Goal: Task Accomplishment & Management: Manage account settings

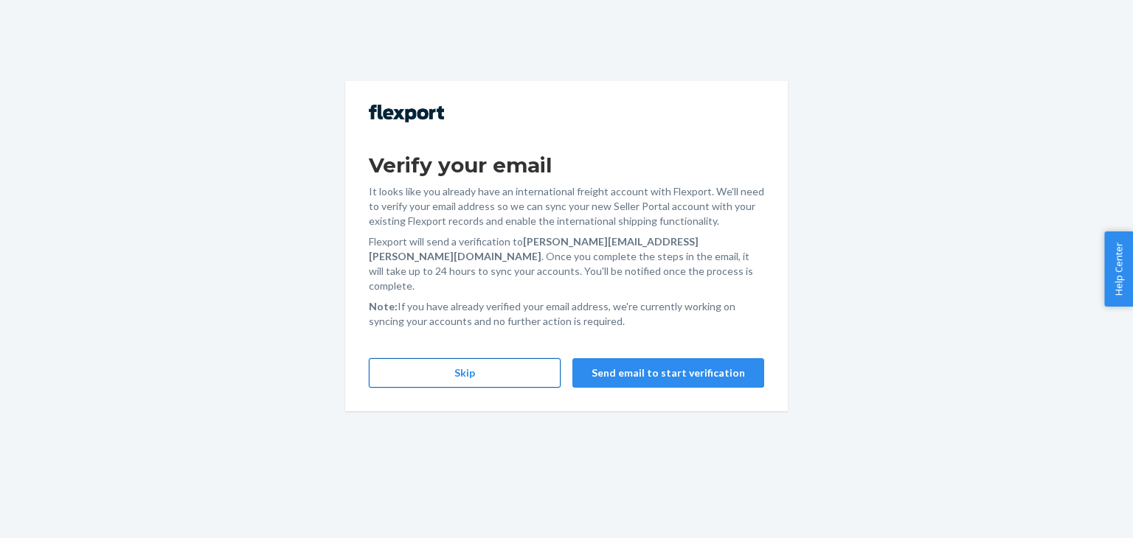
click at [525, 358] on button "Skip" at bounding box center [465, 373] width 192 height 30
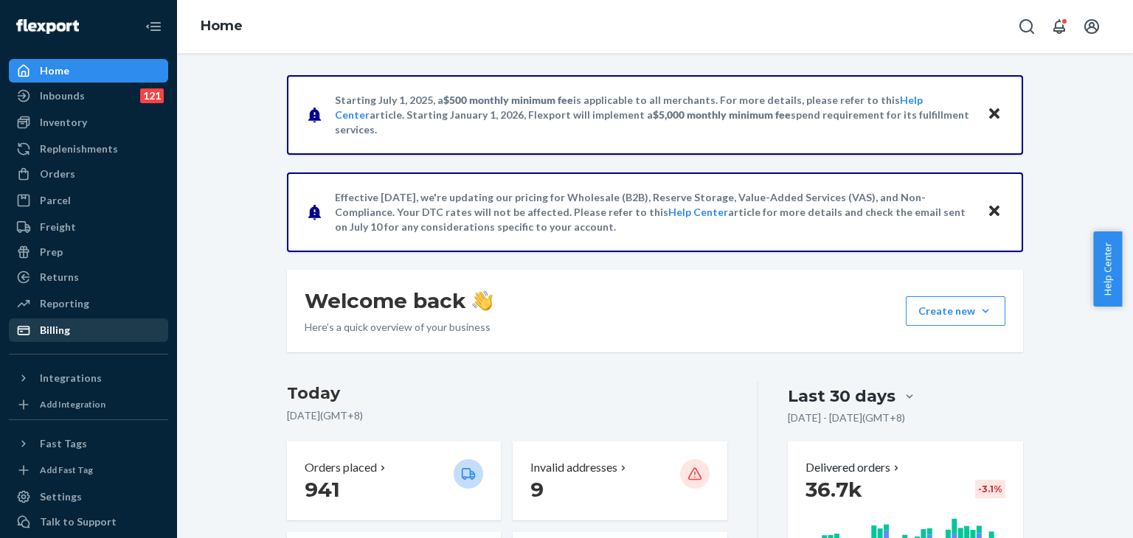
click at [89, 321] on div "Billing" at bounding box center [88, 330] width 156 height 21
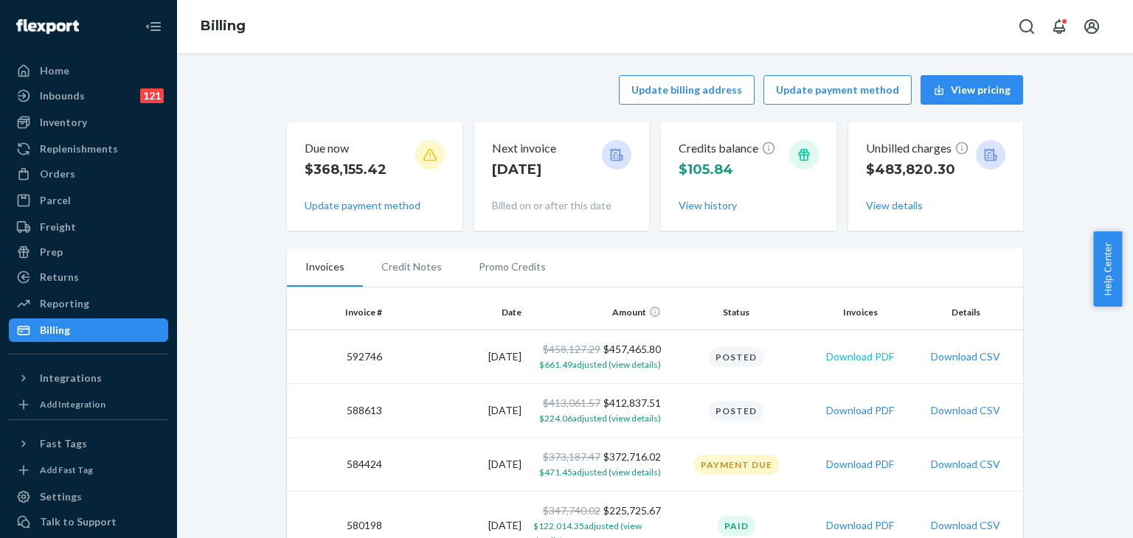
click at [839, 358] on button "Download PDF" at bounding box center [860, 357] width 68 height 15
click at [762, 284] on ul "Invoices Credit Notes Promo Credits" at bounding box center [655, 268] width 736 height 39
click at [406, 275] on li "Credit Notes" at bounding box center [411, 267] width 97 height 37
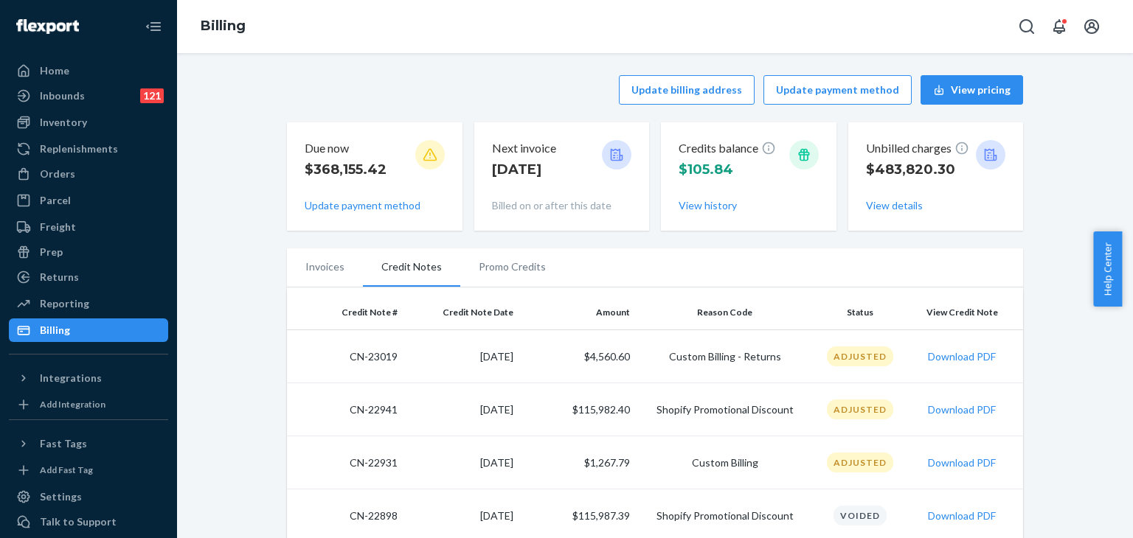
click at [487, 274] on li "Promo Credits" at bounding box center [512, 267] width 104 height 37
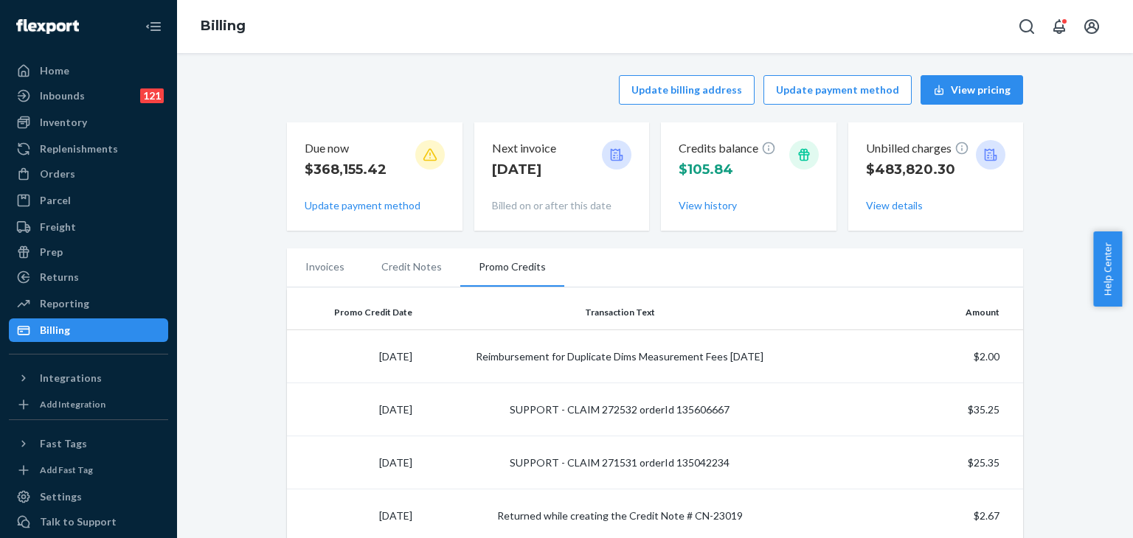
click at [319, 271] on li "Invoices" at bounding box center [325, 267] width 76 height 37
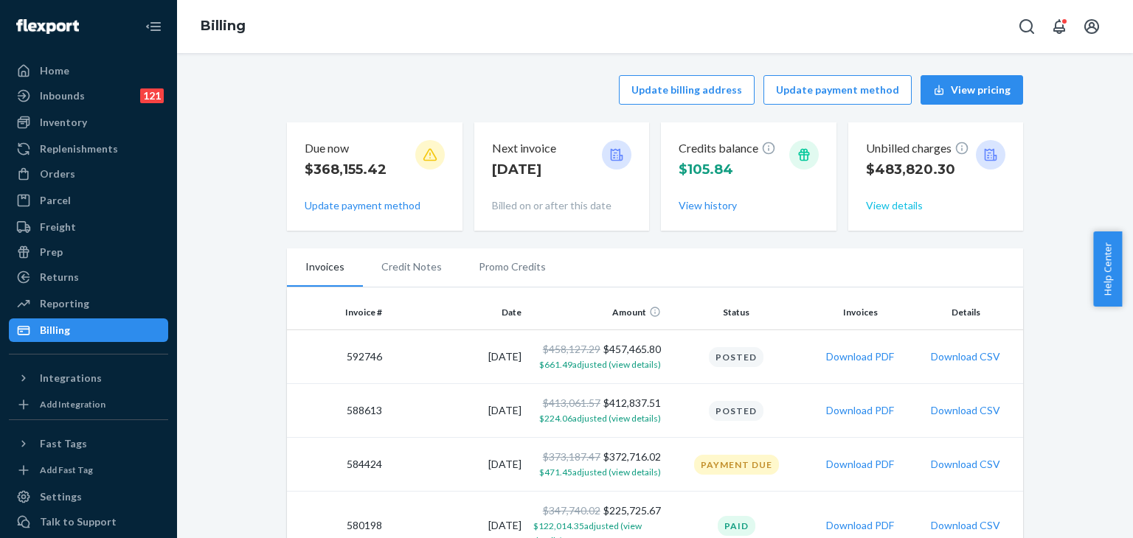
click at [884, 206] on button "View details" at bounding box center [894, 205] width 57 height 15
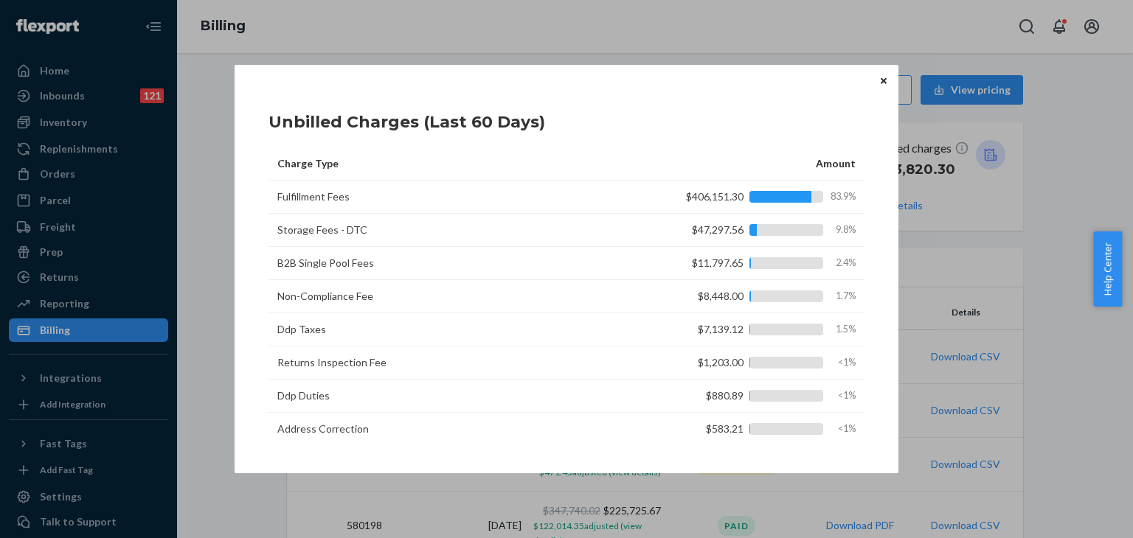
scroll to position [35, 0]
click at [878, 85] on button "Close" at bounding box center [883, 80] width 15 height 16
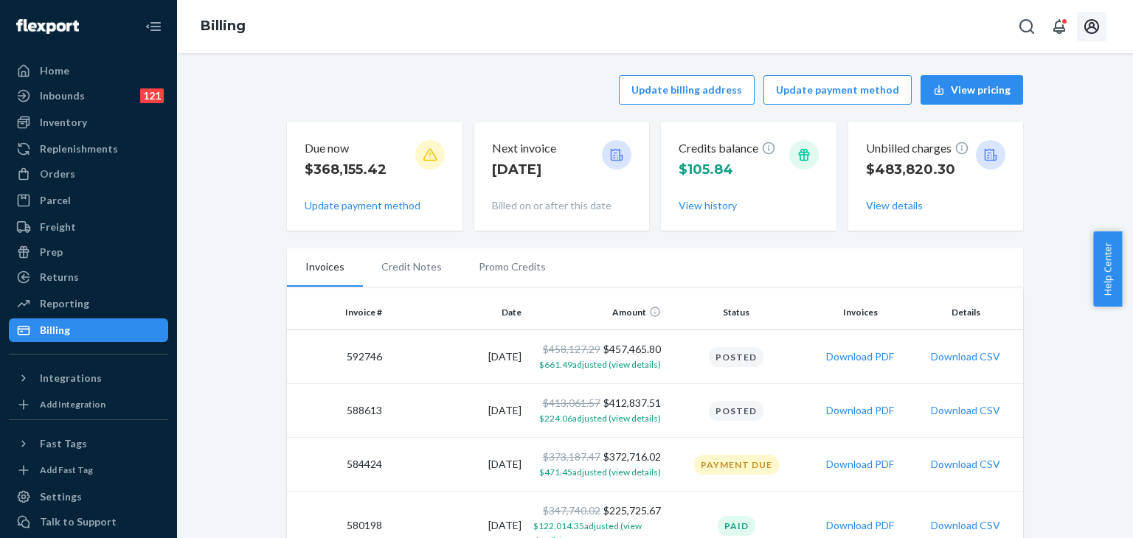
click at [1094, 27] on icon "Open account menu" at bounding box center [1091, 26] width 15 height 15
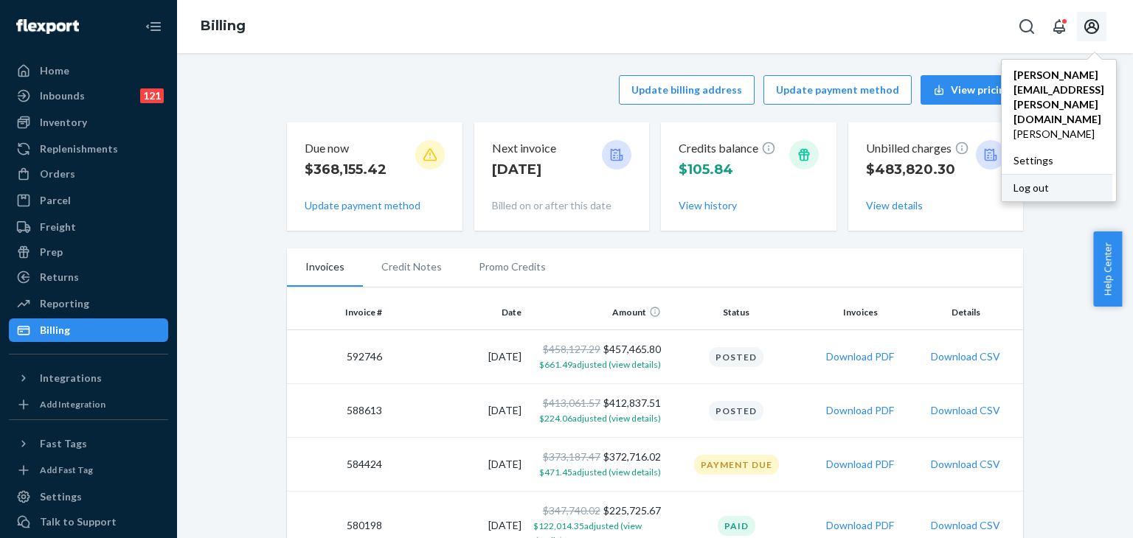
click at [1002, 174] on div "Log out" at bounding box center [1057, 187] width 111 height 27
